Goal: Task Accomplishment & Management: Manage account settings

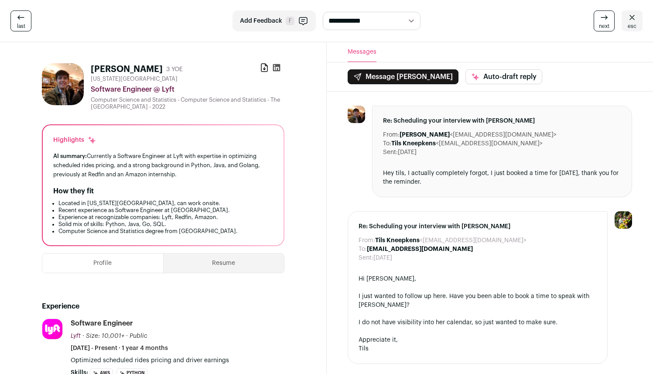
click at [264, 259] on button "Resume" at bounding box center [224, 262] width 120 height 19
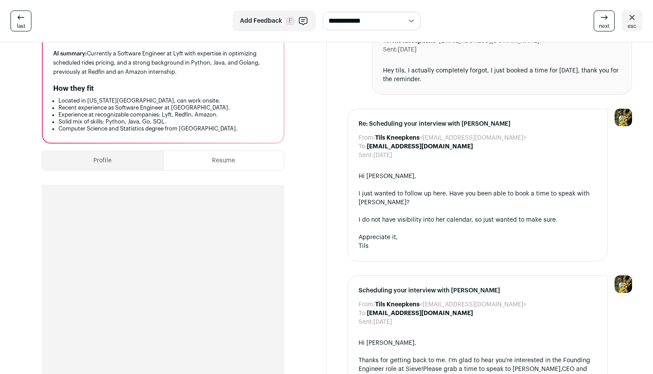
scroll to position [30, 0]
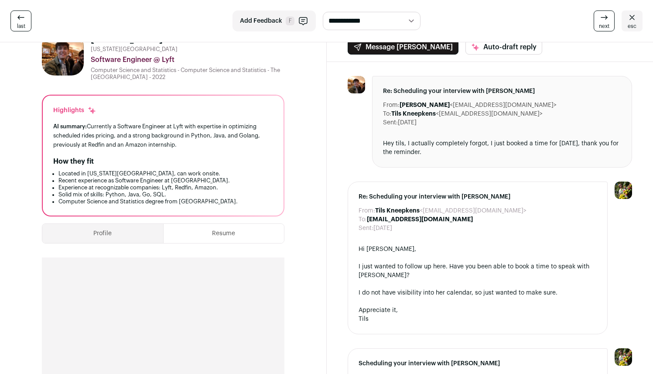
click at [83, 236] on button "Profile" at bounding box center [102, 233] width 121 height 19
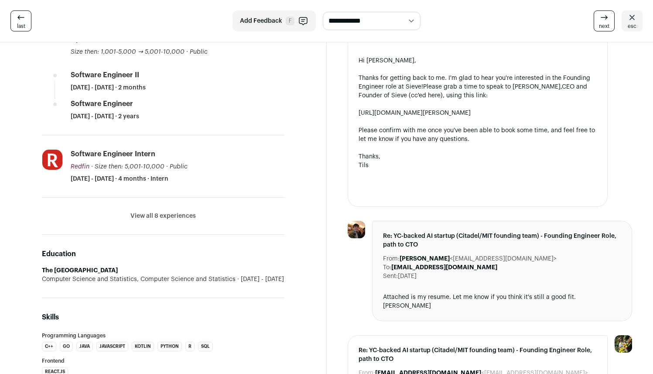
scroll to position [425, 0]
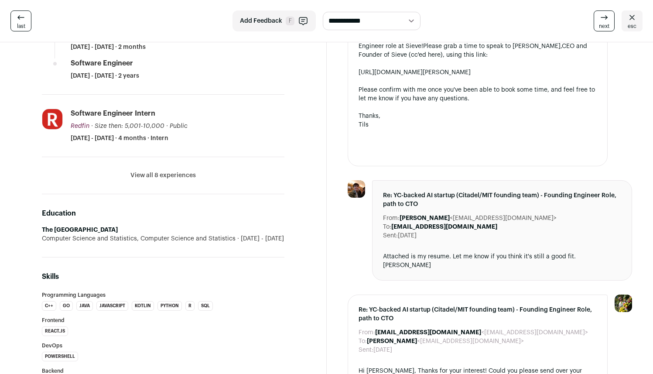
click at [174, 174] on button "View all 8 experiences" at bounding box center [162, 175] width 65 height 9
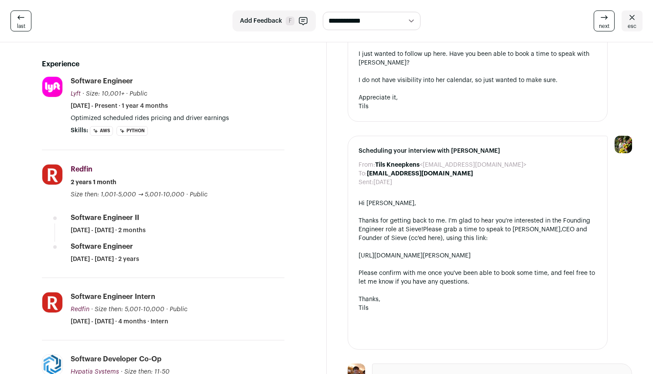
scroll to position [237, 0]
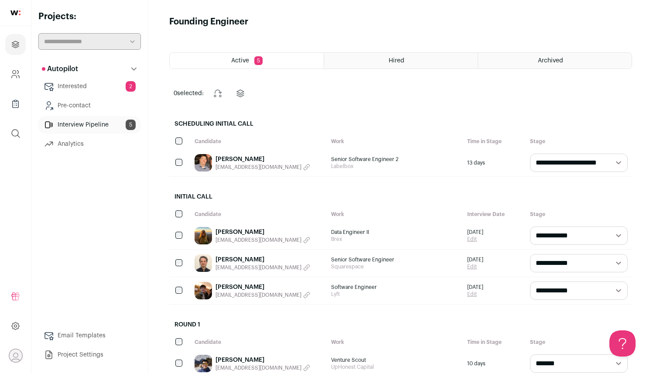
click at [106, 87] on link "Interested 2" at bounding box center [89, 86] width 102 height 17
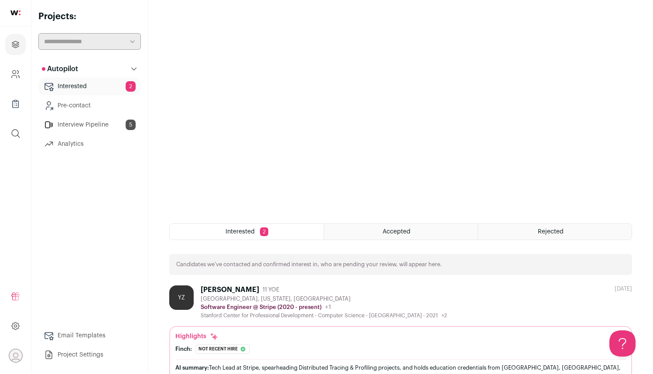
scroll to position [222, 0]
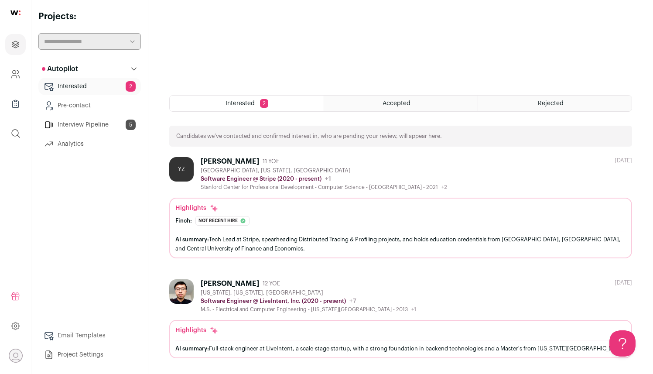
click at [219, 164] on div "Yijie Zhuang" at bounding box center [230, 161] width 58 height 9
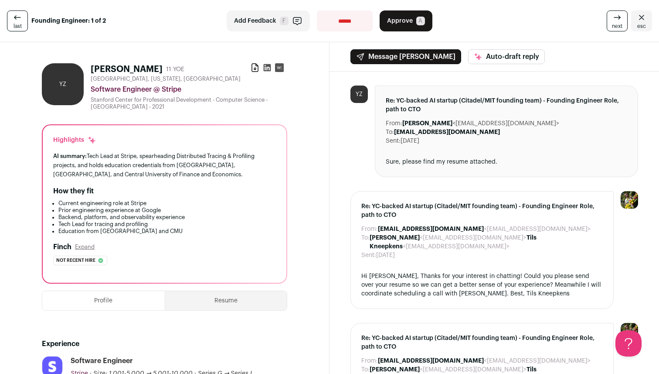
click at [393, 19] on span "Approve" at bounding box center [400, 21] width 26 height 9
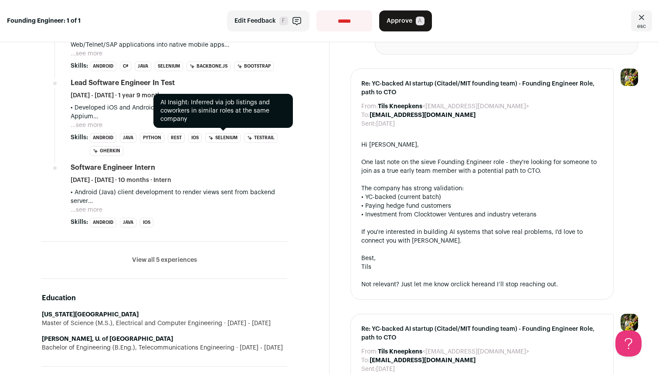
scroll to position [761, 0]
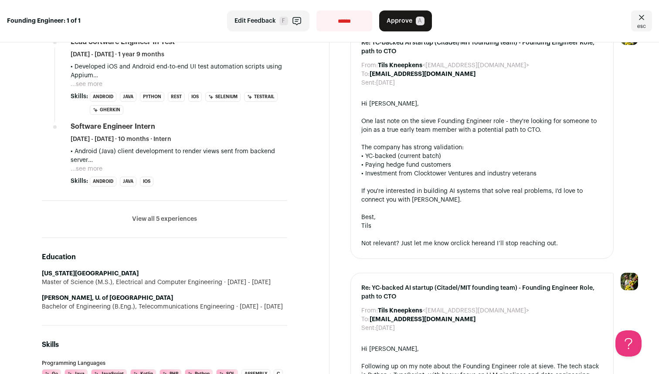
click at [181, 215] on button "View all 5 experiences" at bounding box center [164, 219] width 65 height 9
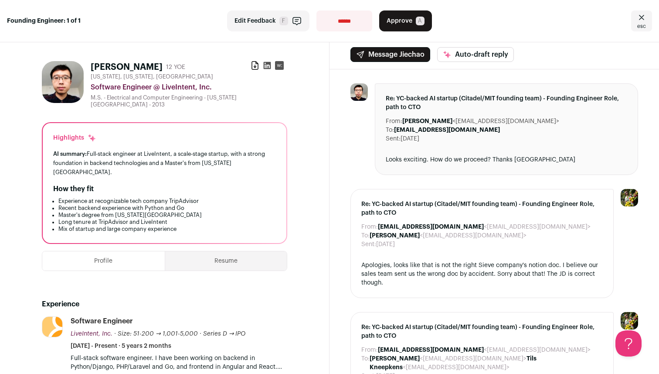
scroll to position [0, 0]
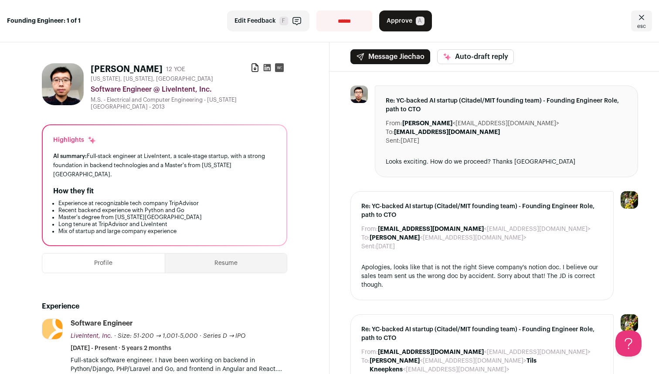
drag, startPoint x: 95, startPoint y: 68, endPoint x: 132, endPoint y: 68, distance: 37.1
click at [132, 68] on h1 "Jiechao Wang" at bounding box center [127, 69] width 72 height 12
click at [126, 70] on h1 "Jiechao Wang" at bounding box center [127, 69] width 72 height 12
drag, startPoint x: 92, startPoint y: 68, endPoint x: 121, endPoint y: 65, distance: 29.9
click at [121, 65] on h1 "Jiechao Wang" at bounding box center [127, 69] width 72 height 12
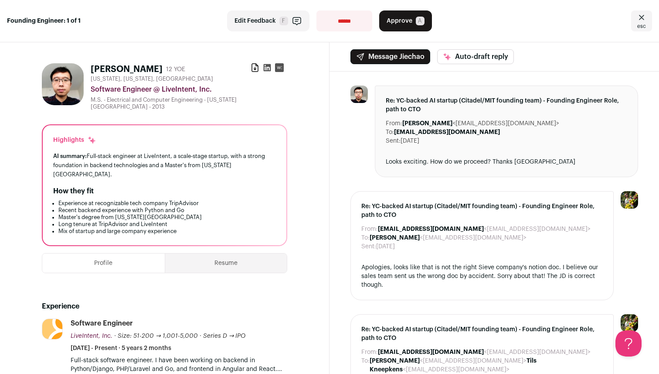
copy h1 "Jiechao"
